Goal: Check status: Check status

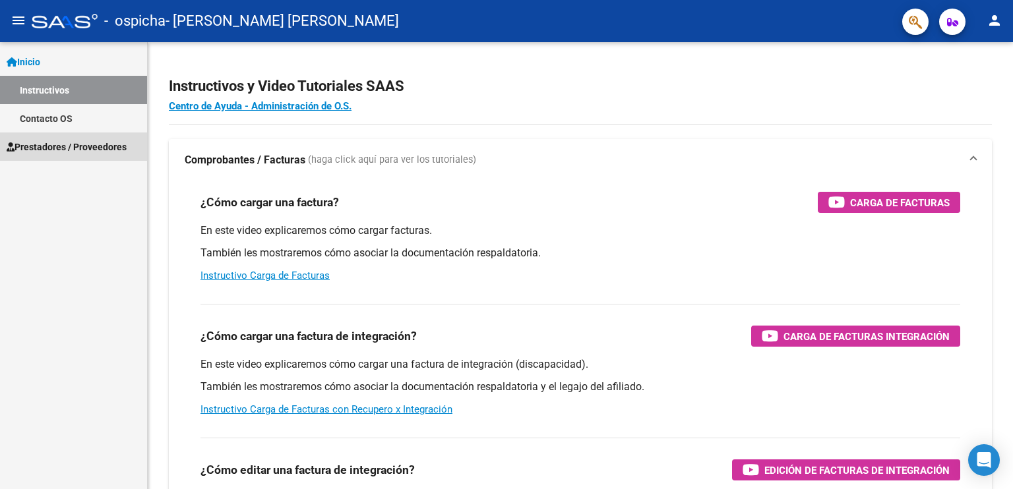
click at [49, 142] on span "Prestadores / Proveedores" at bounding box center [67, 147] width 120 height 15
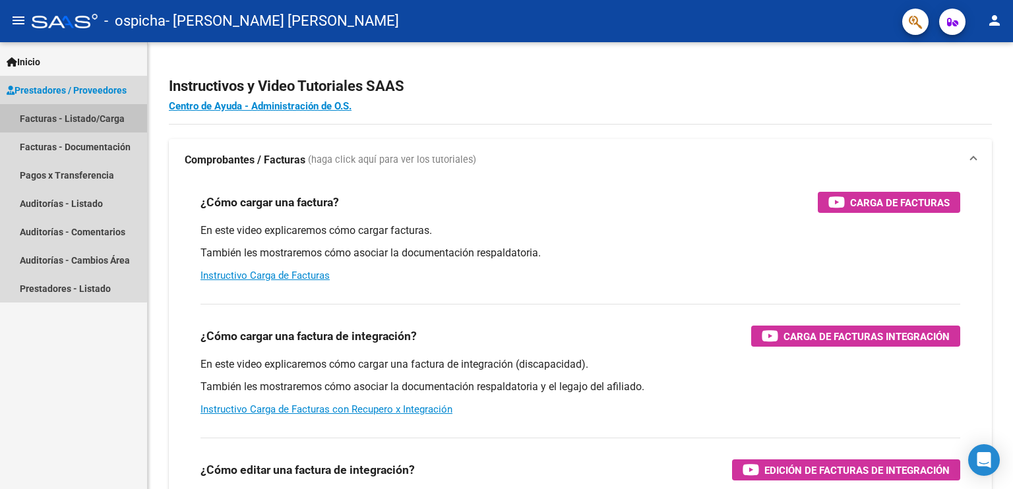
click at [67, 113] on link "Facturas - Listado/Carga" at bounding box center [73, 118] width 147 height 28
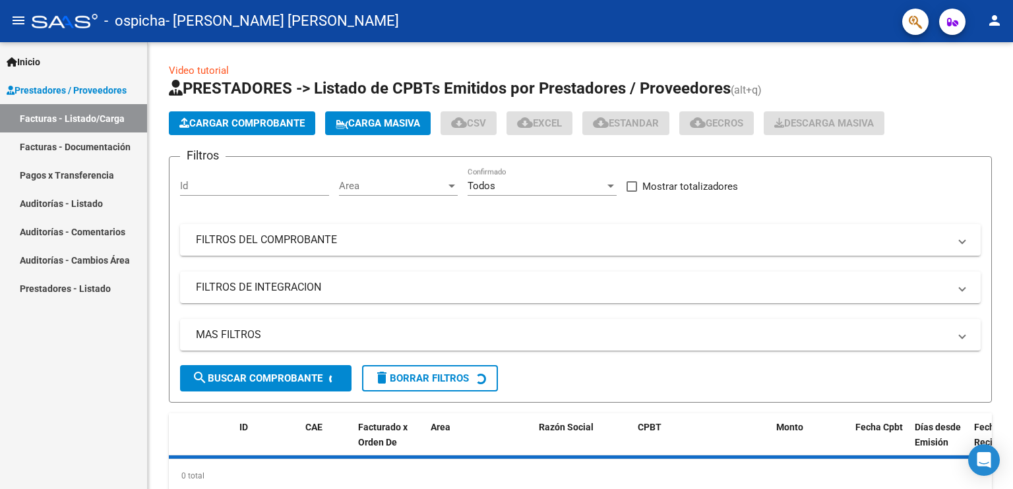
click at [65, 171] on link "Pagos x Transferencia" at bounding box center [73, 175] width 147 height 28
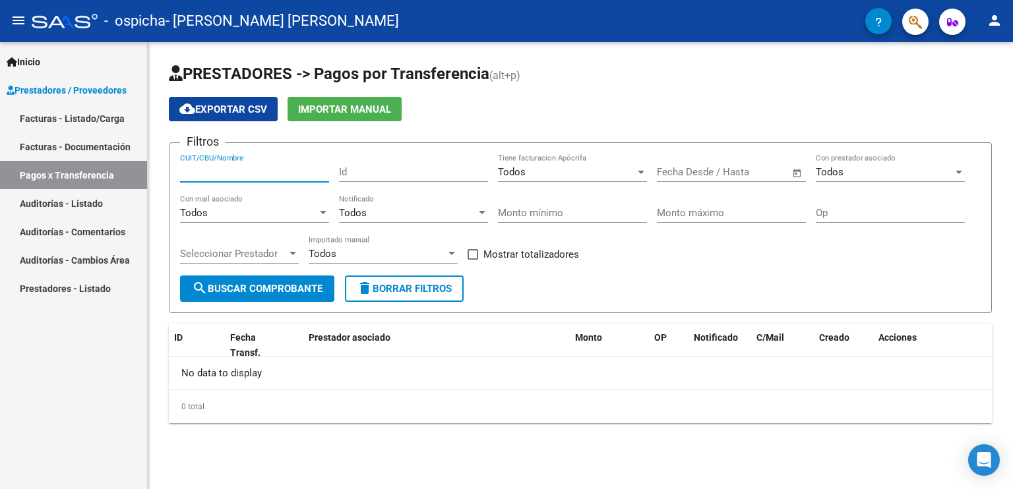
click at [293, 171] on input "CUIT/CBU/Nombre" at bounding box center [254, 172] width 149 height 12
click at [575, 166] on div "Todos" at bounding box center [566, 172] width 137 height 12
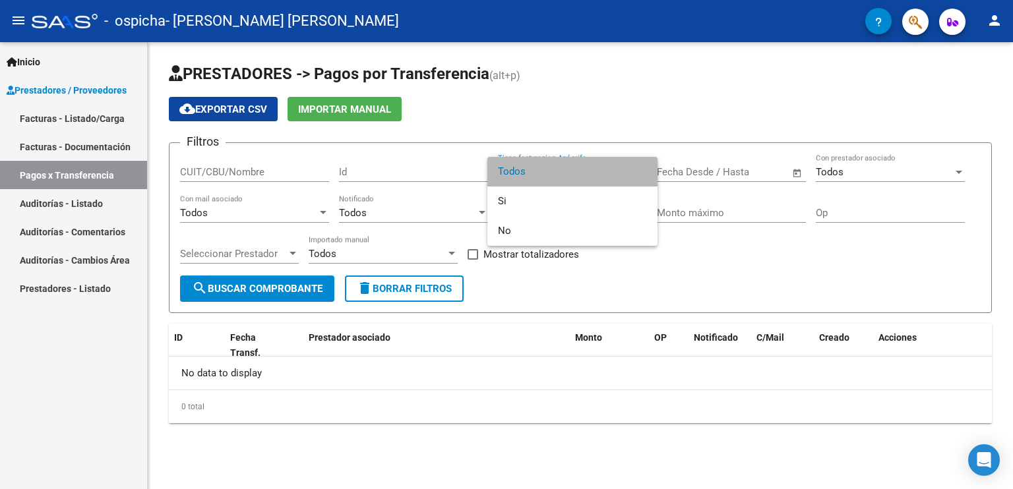
click at [575, 165] on span "Todos" at bounding box center [572, 172] width 149 height 30
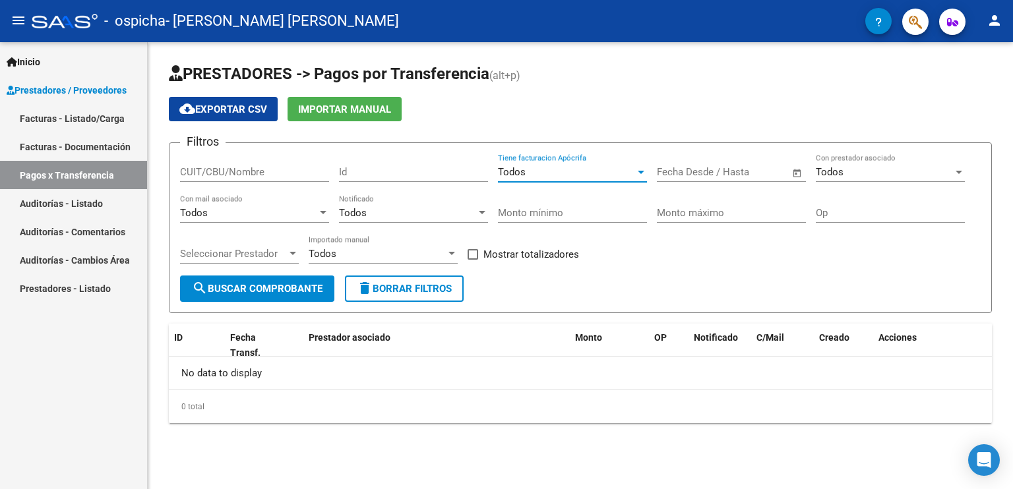
click at [287, 217] on div "Todos" at bounding box center [248, 213] width 137 height 12
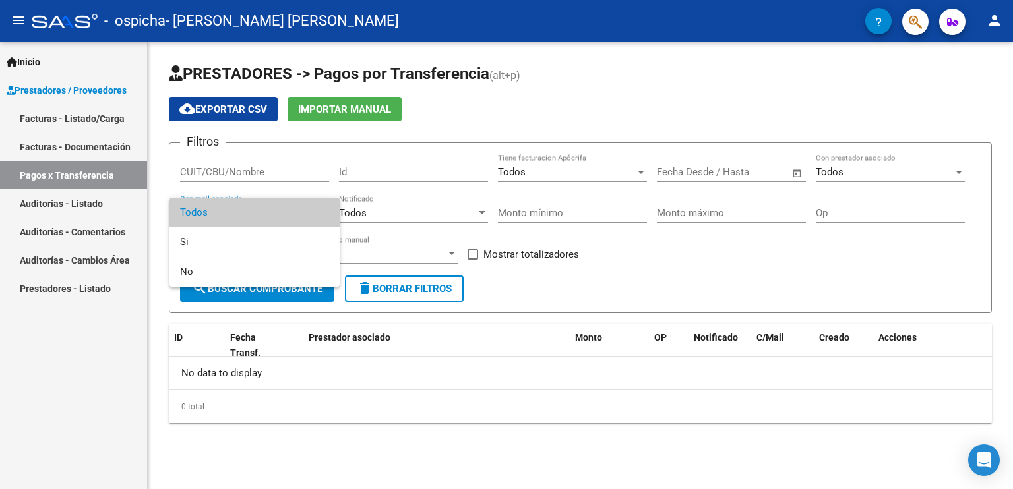
click at [276, 154] on div at bounding box center [506, 244] width 1013 height 489
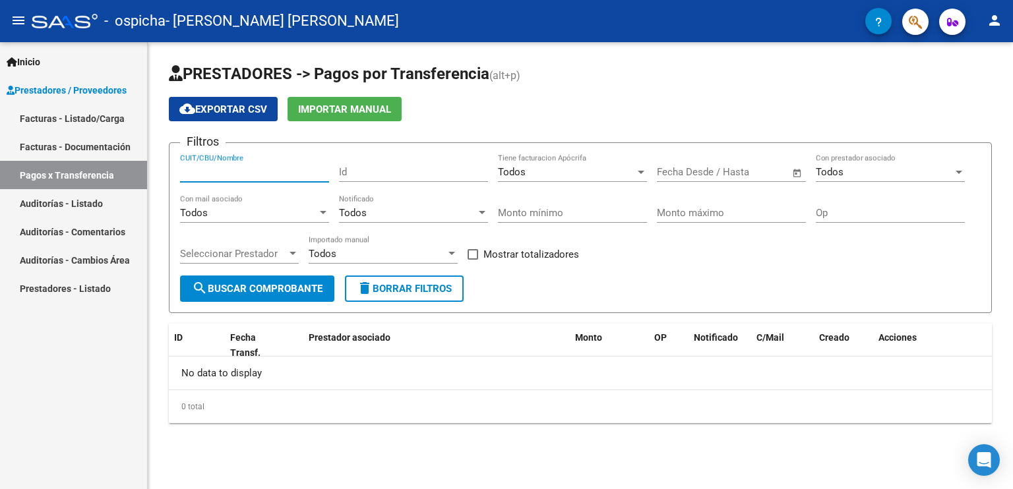
click at [269, 167] on input "CUIT/CBU/Nombre" at bounding box center [254, 172] width 149 height 12
type input "20407935226"
click at [239, 287] on span "search Buscar Comprobante" at bounding box center [257, 289] width 131 height 12
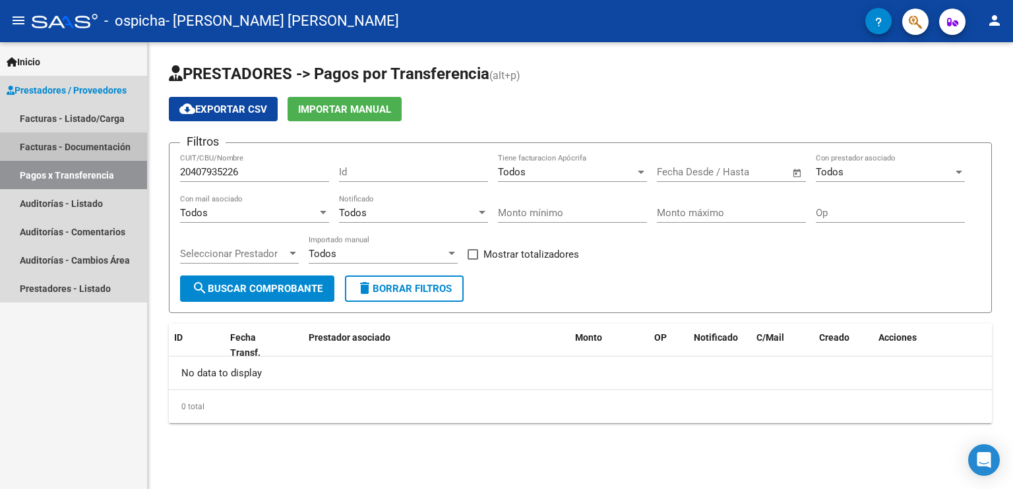
click at [97, 139] on link "Facturas - Documentación" at bounding box center [73, 147] width 147 height 28
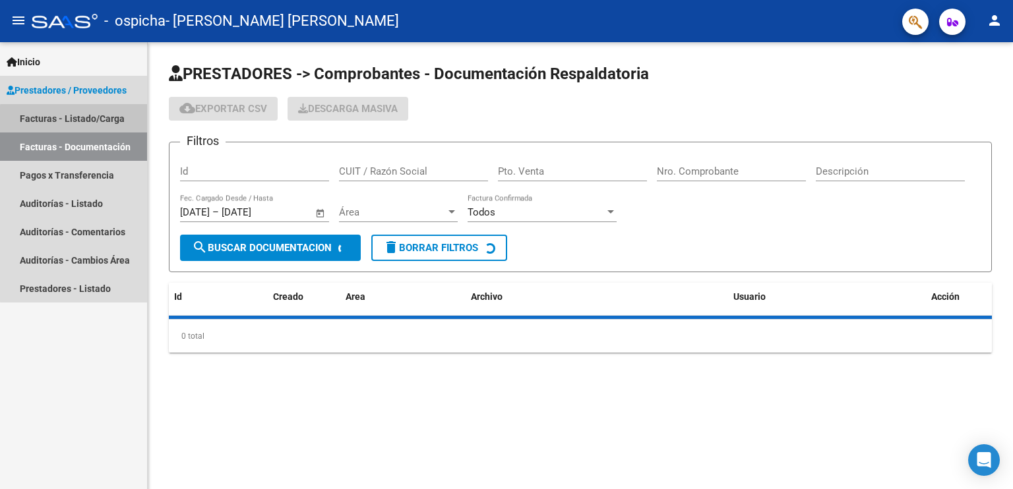
click at [99, 121] on link "Facturas - Listado/Carga" at bounding box center [73, 118] width 147 height 28
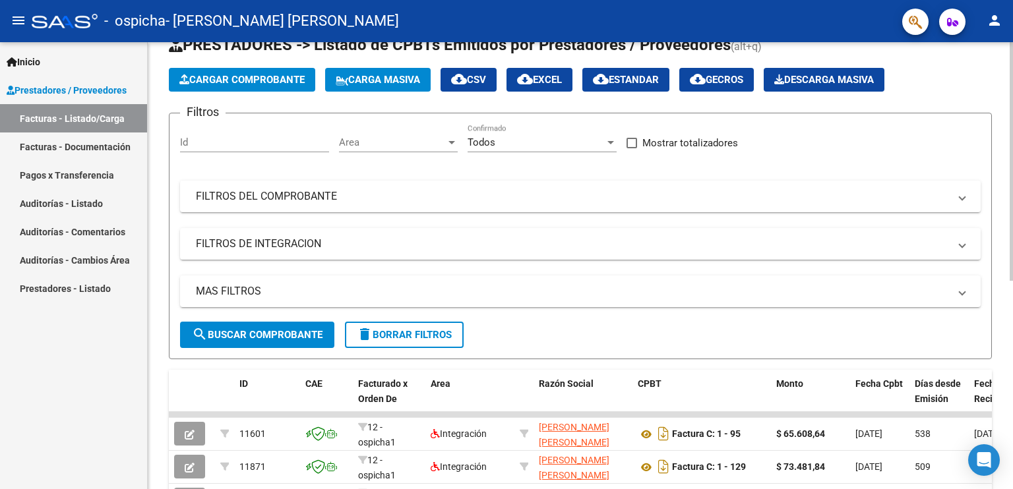
scroll to position [390, 0]
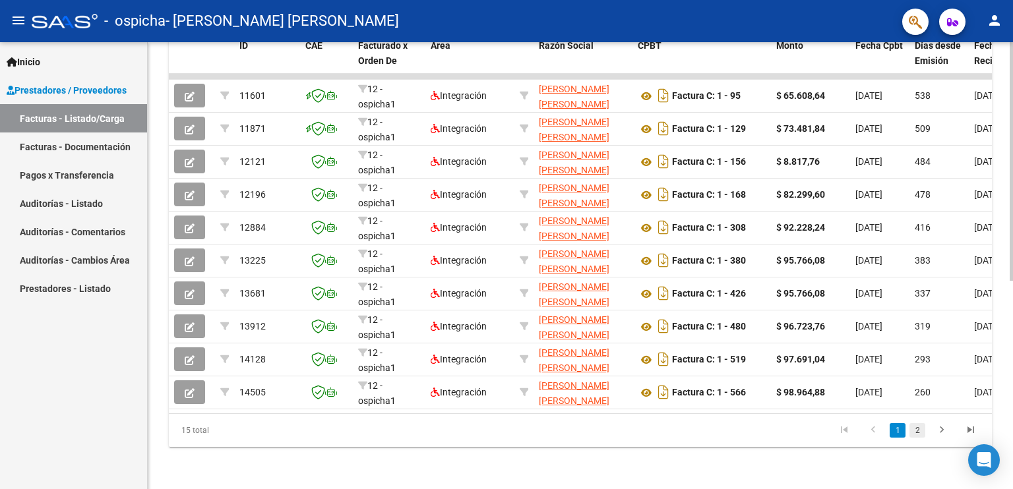
click at [922, 432] on link "2" at bounding box center [917, 430] width 16 height 15
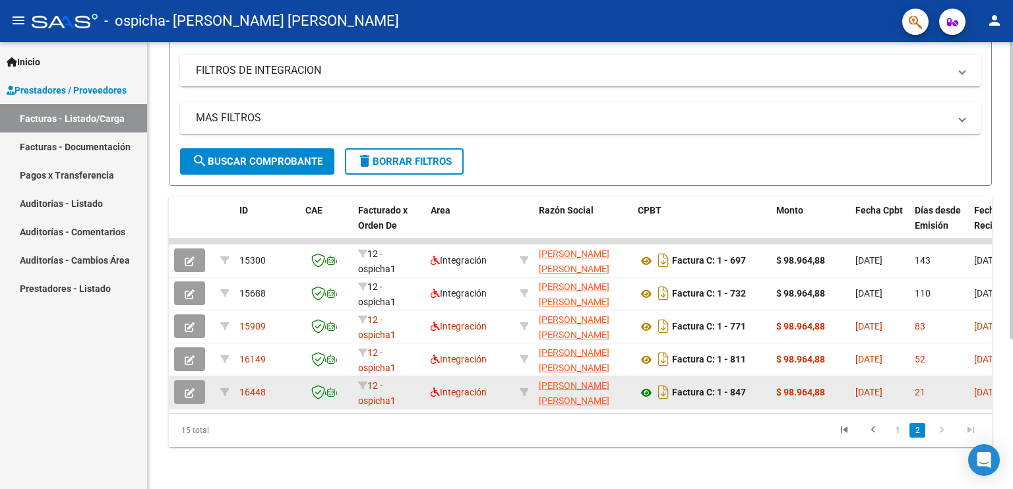
scroll to position [224, 0]
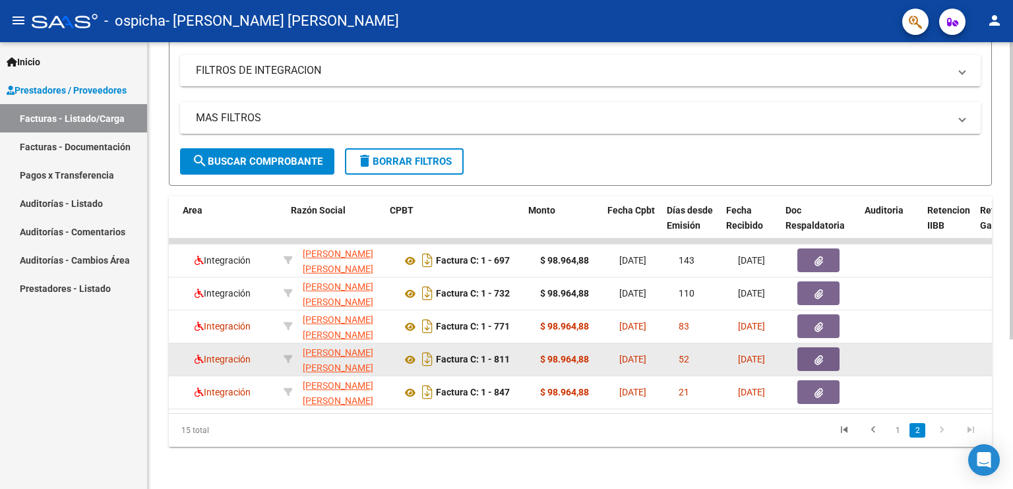
drag, startPoint x: 688, startPoint y: 340, endPoint x: 740, endPoint y: 342, distance: 51.5
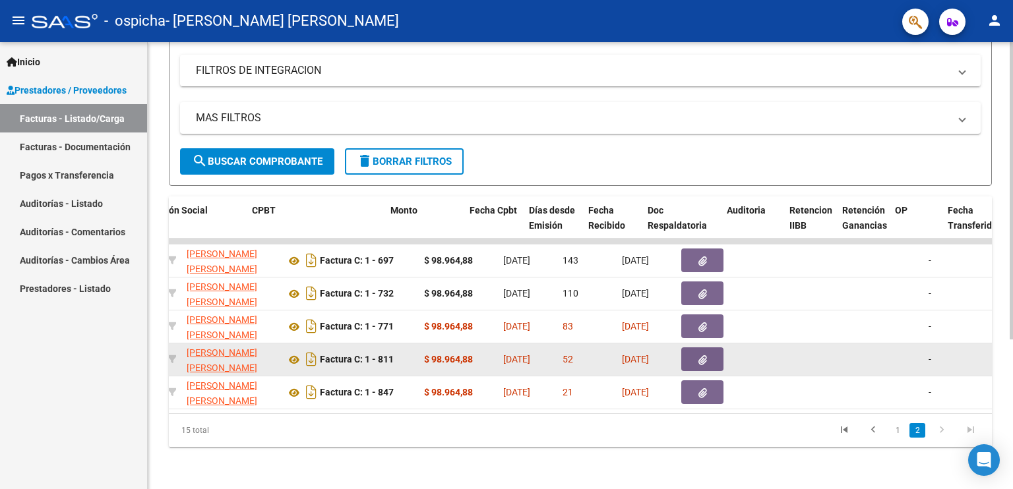
drag, startPoint x: 847, startPoint y: 340, endPoint x: 890, endPoint y: 342, distance: 43.6
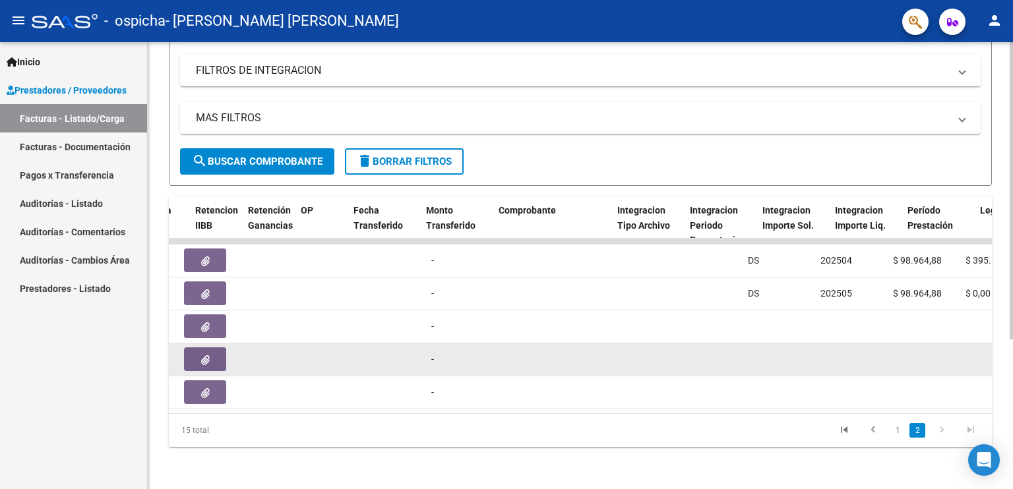
drag, startPoint x: 822, startPoint y: 369, endPoint x: 915, endPoint y: 360, distance: 94.0
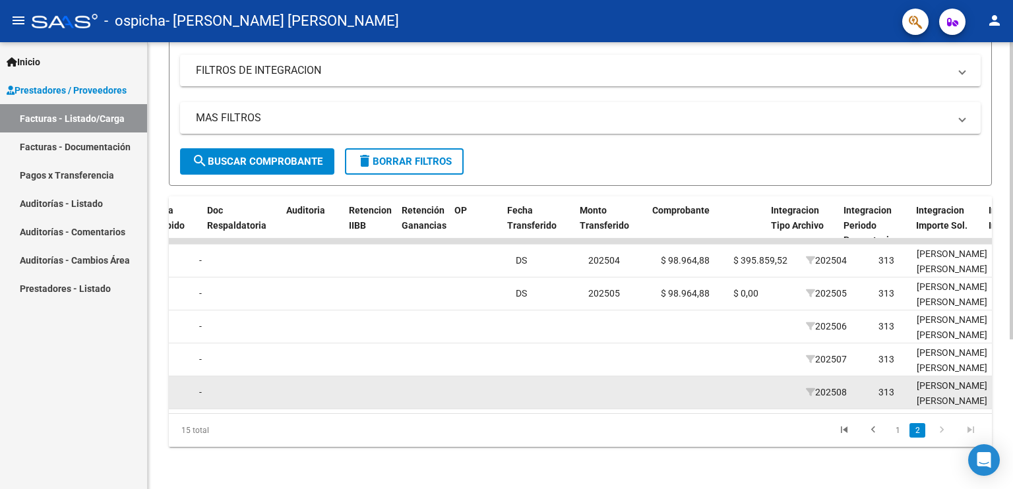
scroll to position [0, 452]
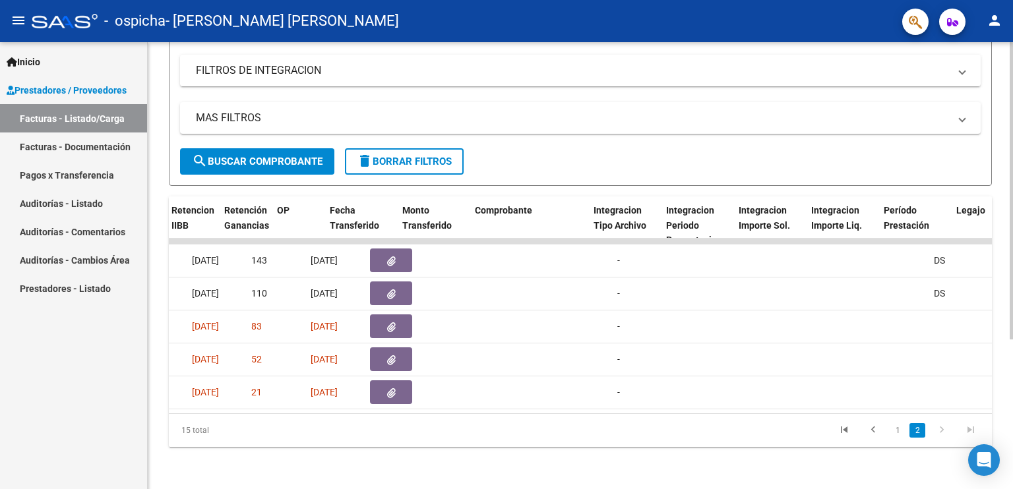
drag, startPoint x: 890, startPoint y: 363, endPoint x: 1012, endPoint y: 353, distance: 122.4
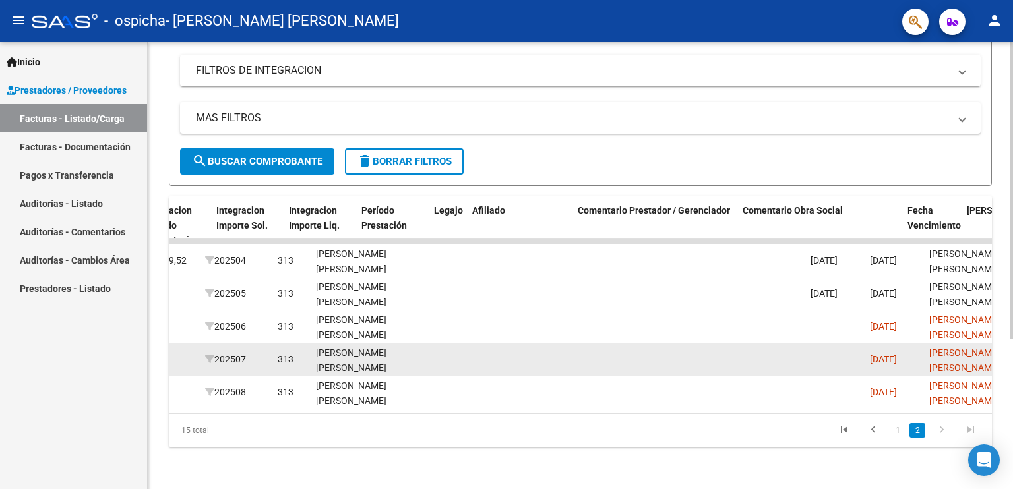
drag, startPoint x: 602, startPoint y: 342, endPoint x: 734, endPoint y: 348, distance: 132.7
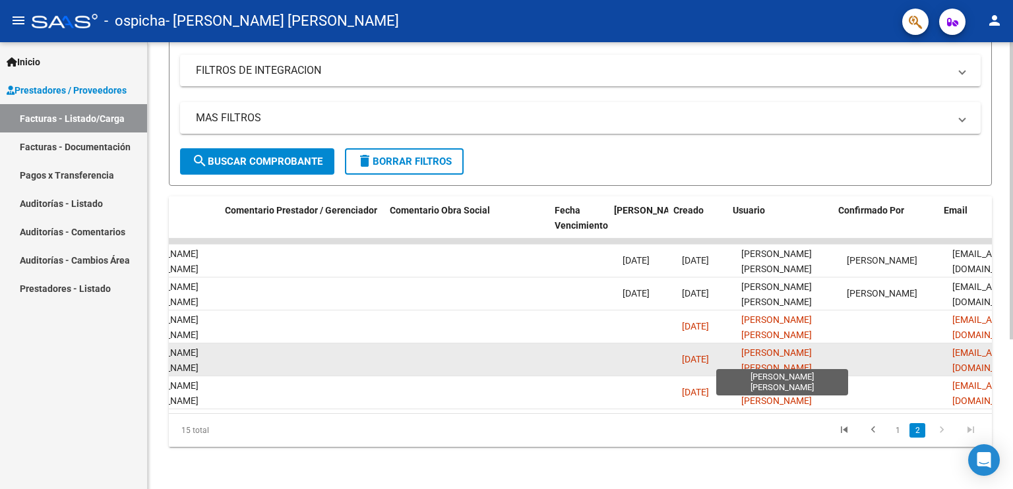
scroll to position [0, 1957]
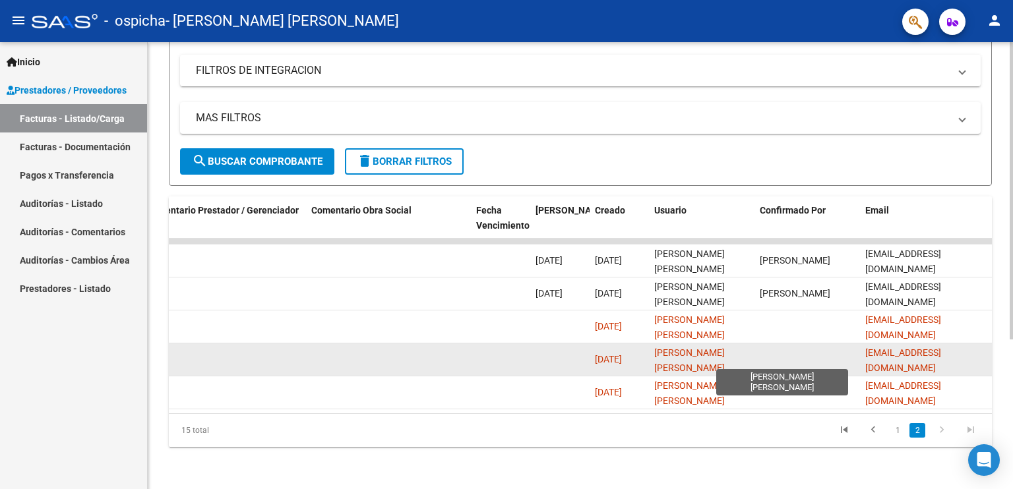
drag, startPoint x: 655, startPoint y: 351, endPoint x: 740, endPoint y: 348, distance: 85.1
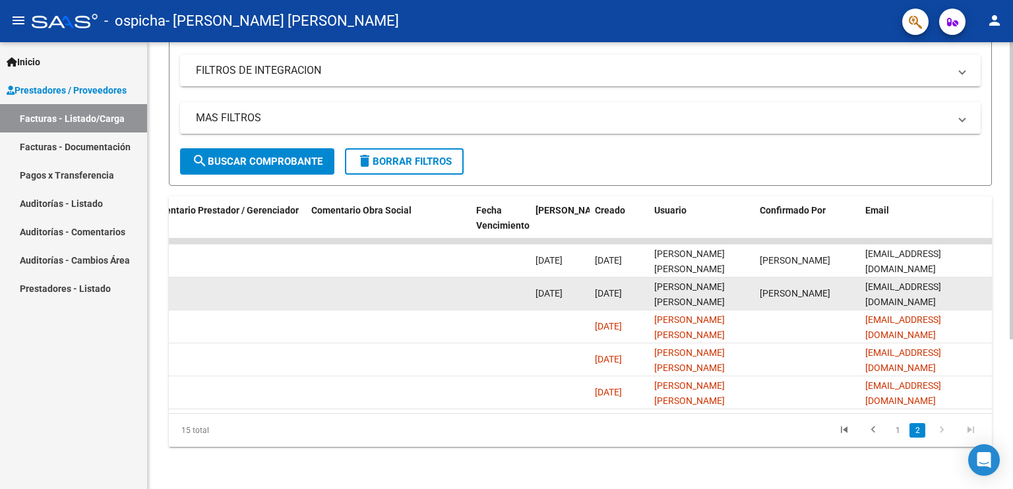
click at [809, 293] on datatable-body-cell "[PERSON_NAME]" at bounding box center [806, 294] width 105 height 32
